Goal: Information Seeking & Learning: Check status

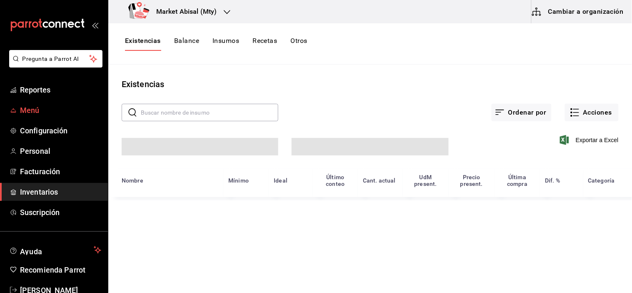
click at [49, 112] on span "Menú" at bounding box center [60, 109] width 81 height 11
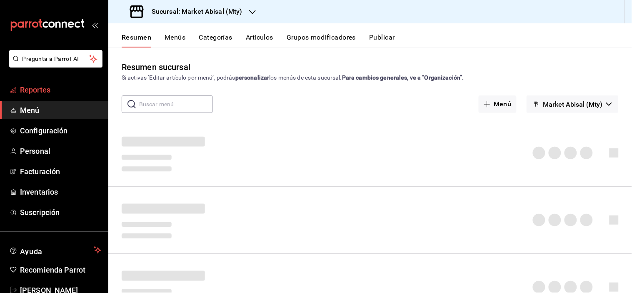
click at [41, 84] on span "Reportes" at bounding box center [60, 89] width 81 height 11
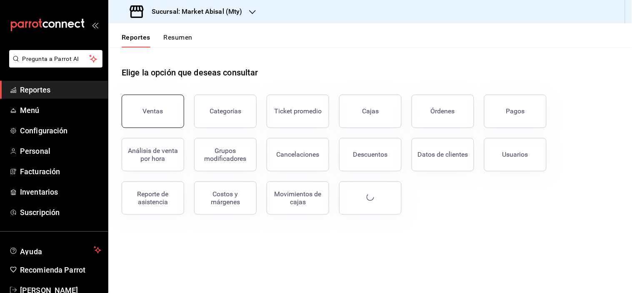
click at [157, 103] on button "Ventas" at bounding box center [153, 111] width 62 height 33
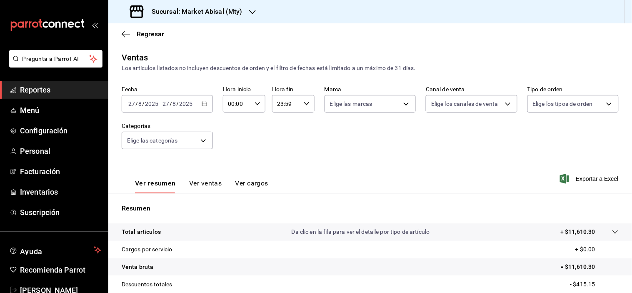
click at [202, 103] on icon "button" at bounding box center [205, 104] width 6 height 6
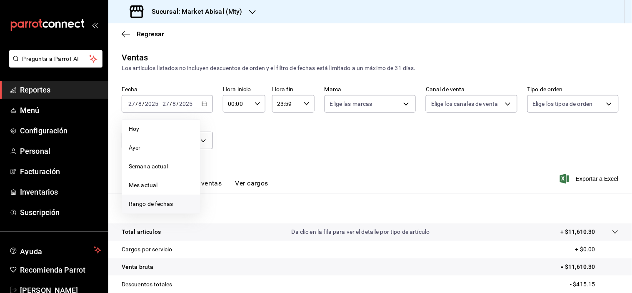
click at [150, 204] on span "Rango de fechas" at bounding box center [161, 203] width 65 height 9
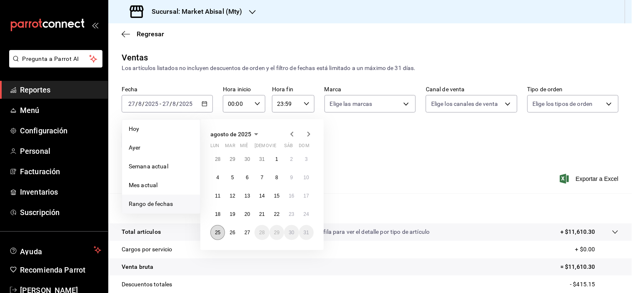
click at [215, 231] on abbr "25" at bounding box center [217, 232] width 5 height 6
click at [249, 236] on button "27" at bounding box center [247, 232] width 15 height 15
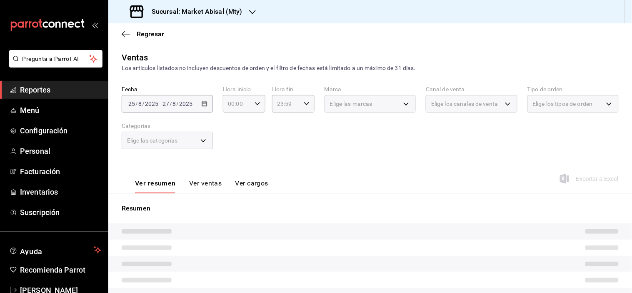
click at [209, 184] on button "Ver ventas" at bounding box center [205, 186] width 33 height 14
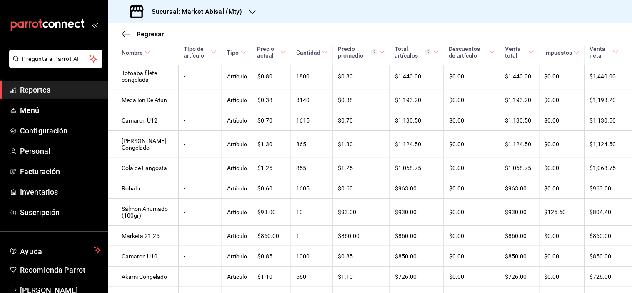
scroll to position [246, 0]
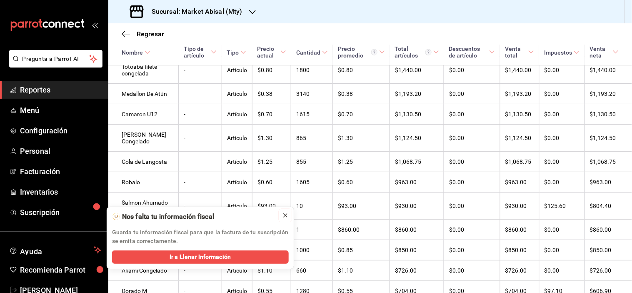
click at [286, 219] on button at bounding box center [285, 215] width 13 height 13
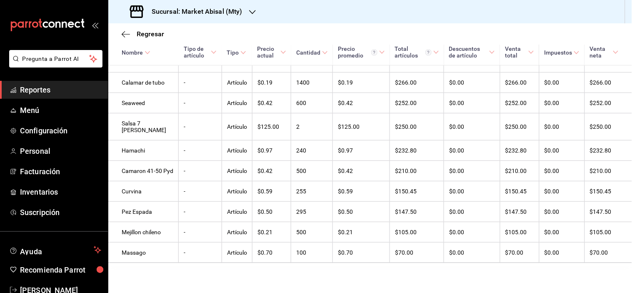
scroll to position [622, 0]
